Goal: Information Seeking & Learning: Learn about a topic

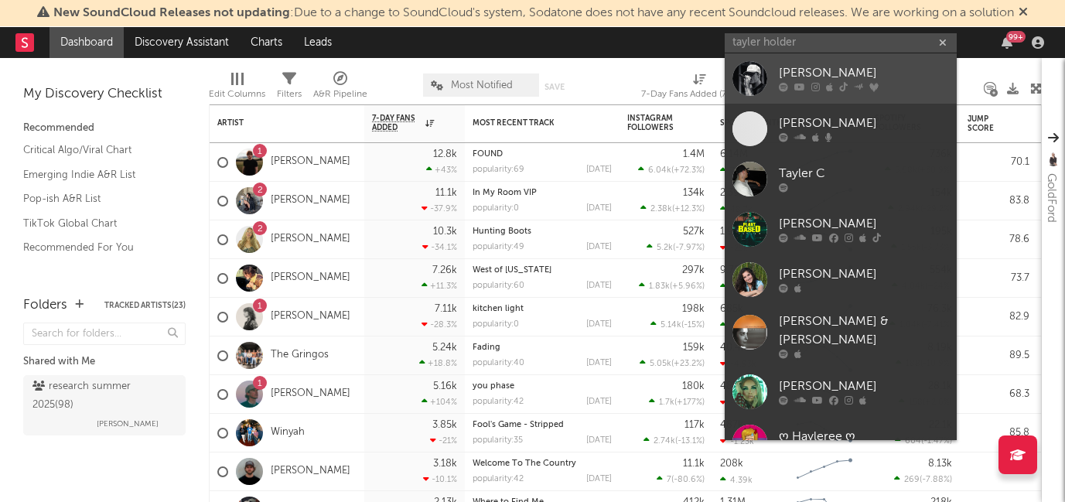
type input "tayler holder"
click at [827, 77] on div "[PERSON_NAME]" at bounding box center [864, 73] width 170 height 19
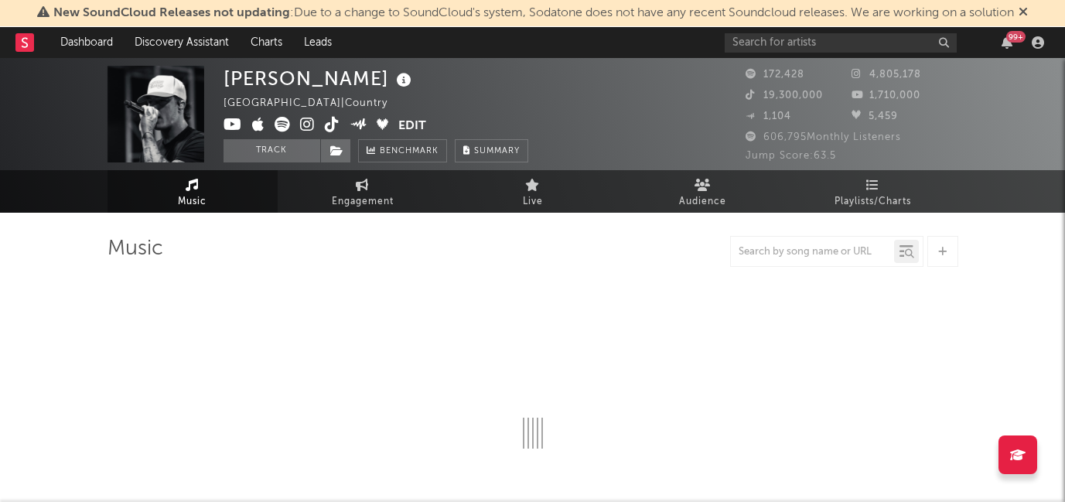
select select "6m"
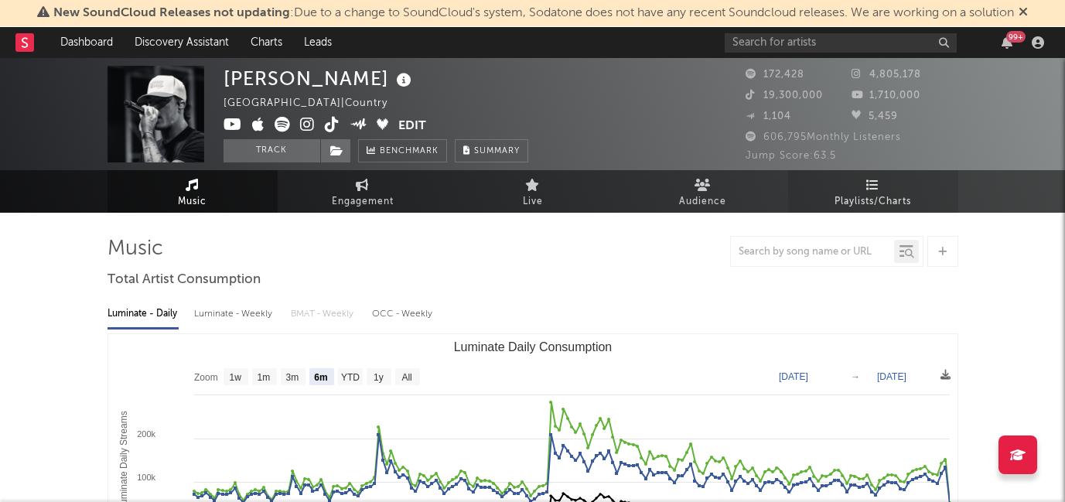
click at [855, 187] on link "Playlists/Charts" at bounding box center [873, 191] width 170 height 43
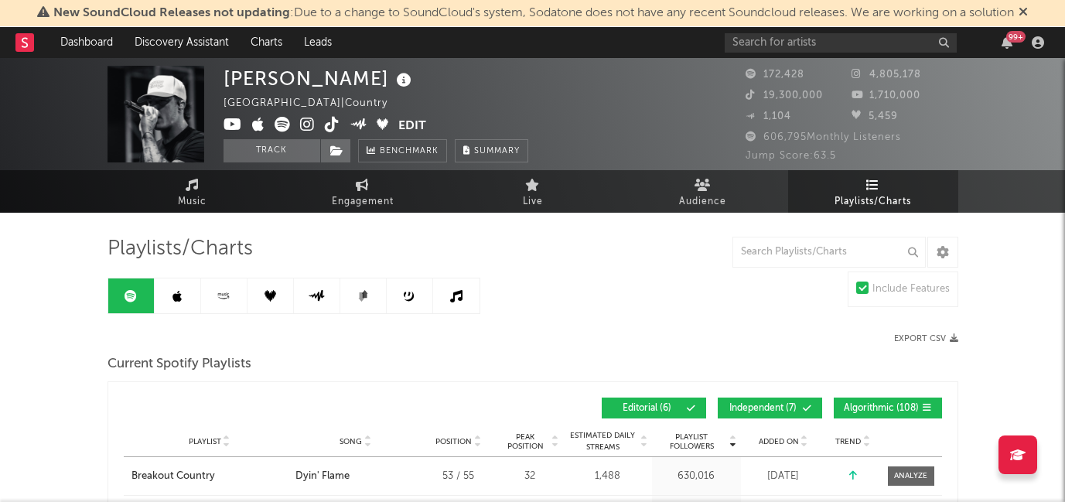
click at [446, 311] on link at bounding box center [456, 295] width 46 height 35
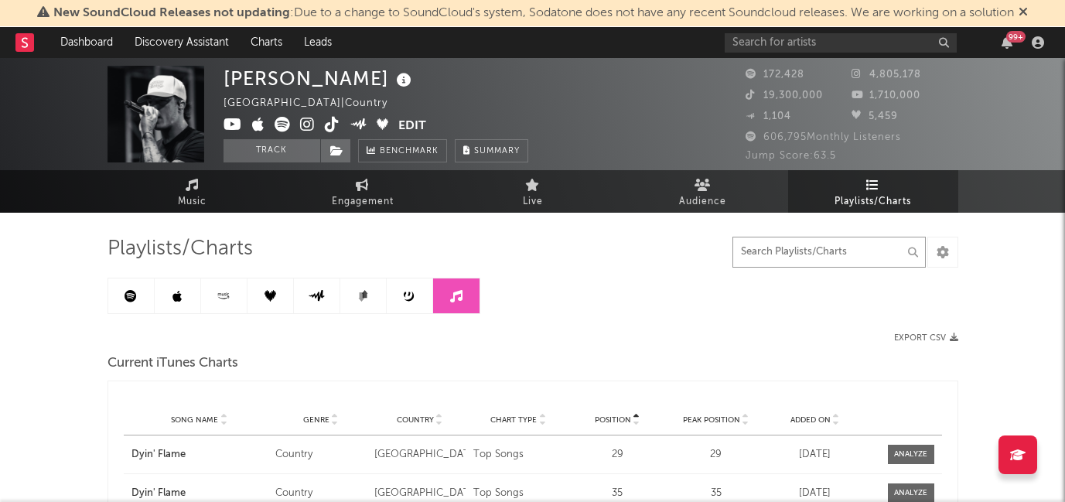
click at [822, 256] on input "text" at bounding box center [828, 252] width 193 height 31
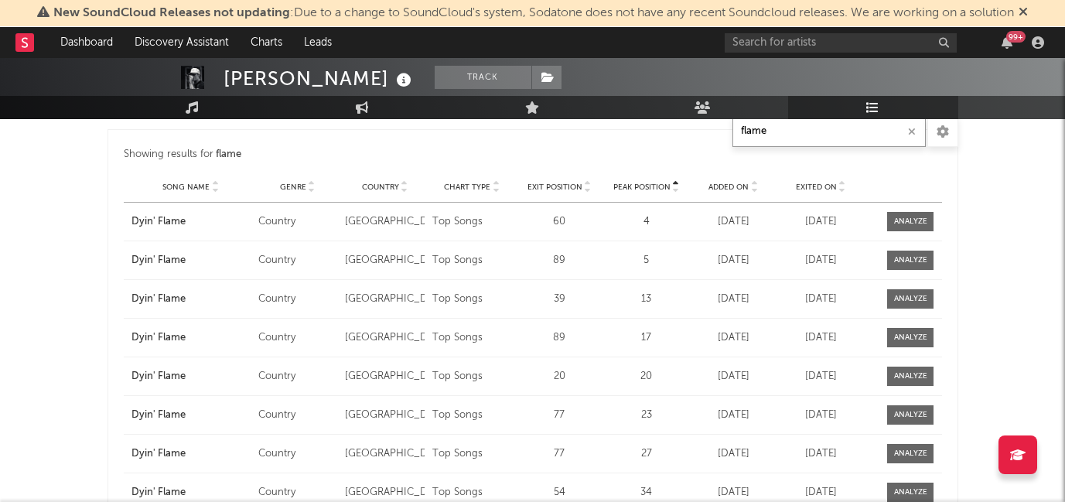
scroll to position [518, 0]
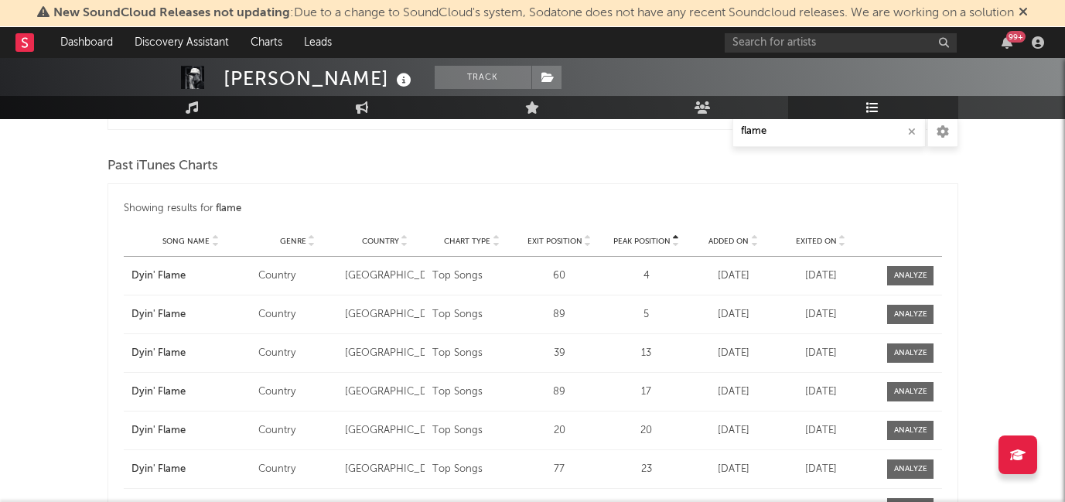
click at [303, 241] on span "Genre" at bounding box center [293, 241] width 26 height 9
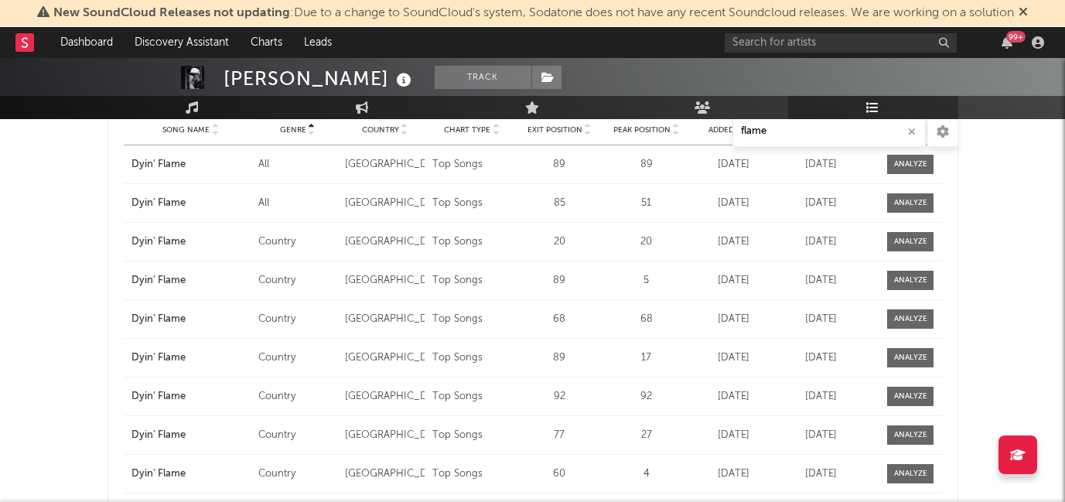
scroll to position [283, 0]
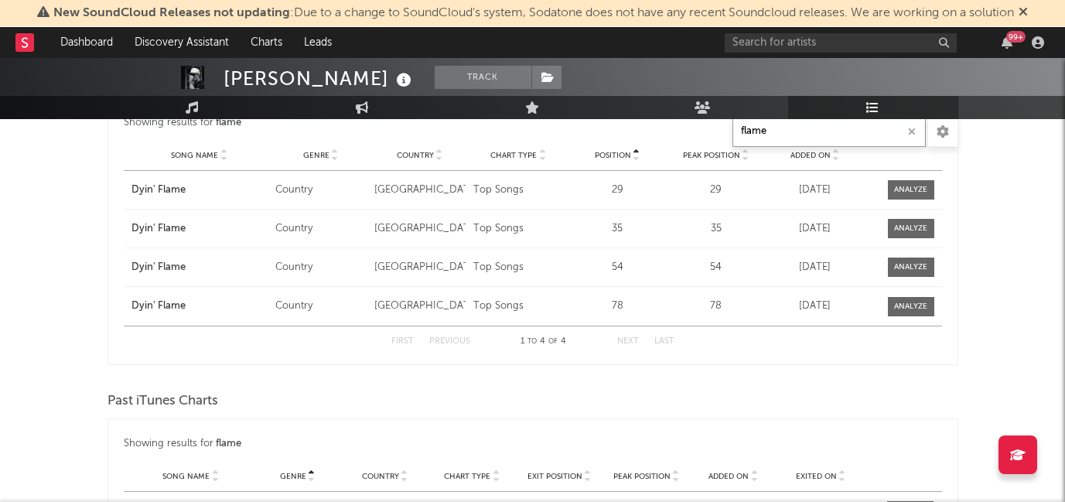
click at [795, 135] on input "flame" at bounding box center [828, 131] width 193 height 31
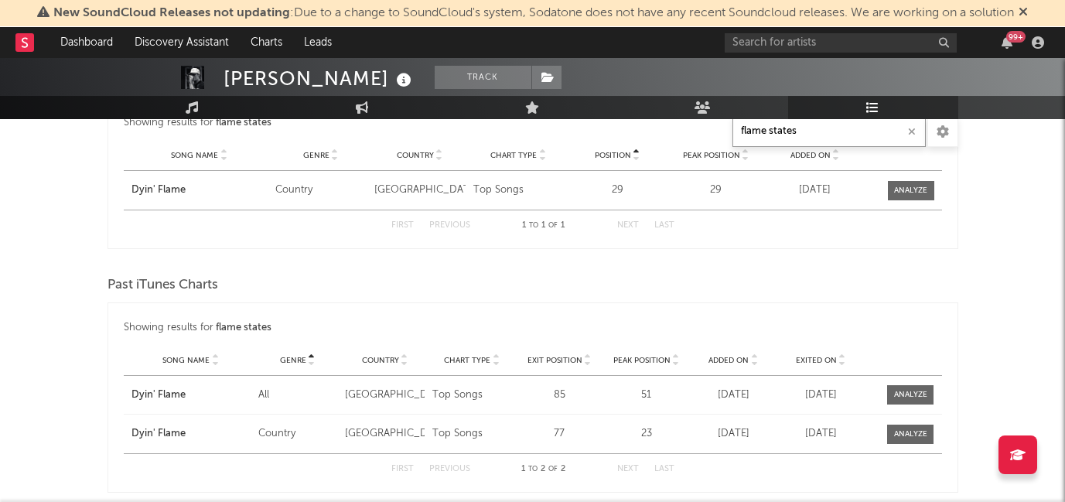
type input "flame states"
